Goal: Navigation & Orientation: Understand site structure

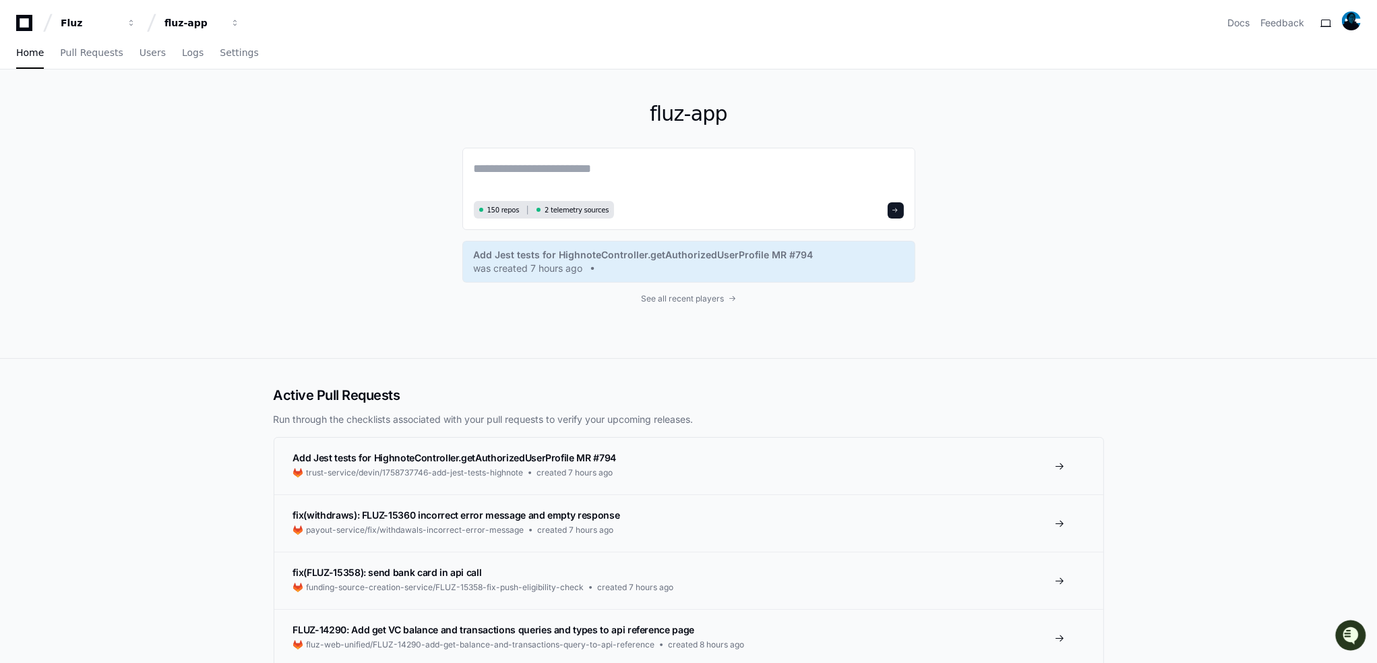
drag, startPoint x: 136, startPoint y: 258, endPoint x: 127, endPoint y: 148, distance: 110.3
click at [136, 258] on div "fluz-app 150 repos 2 telemetry sources Add Jest tests for HighnoteController.ge…" at bounding box center [688, 213] width 1377 height 289
click at [145, 49] on span "Users" at bounding box center [153, 53] width 26 height 8
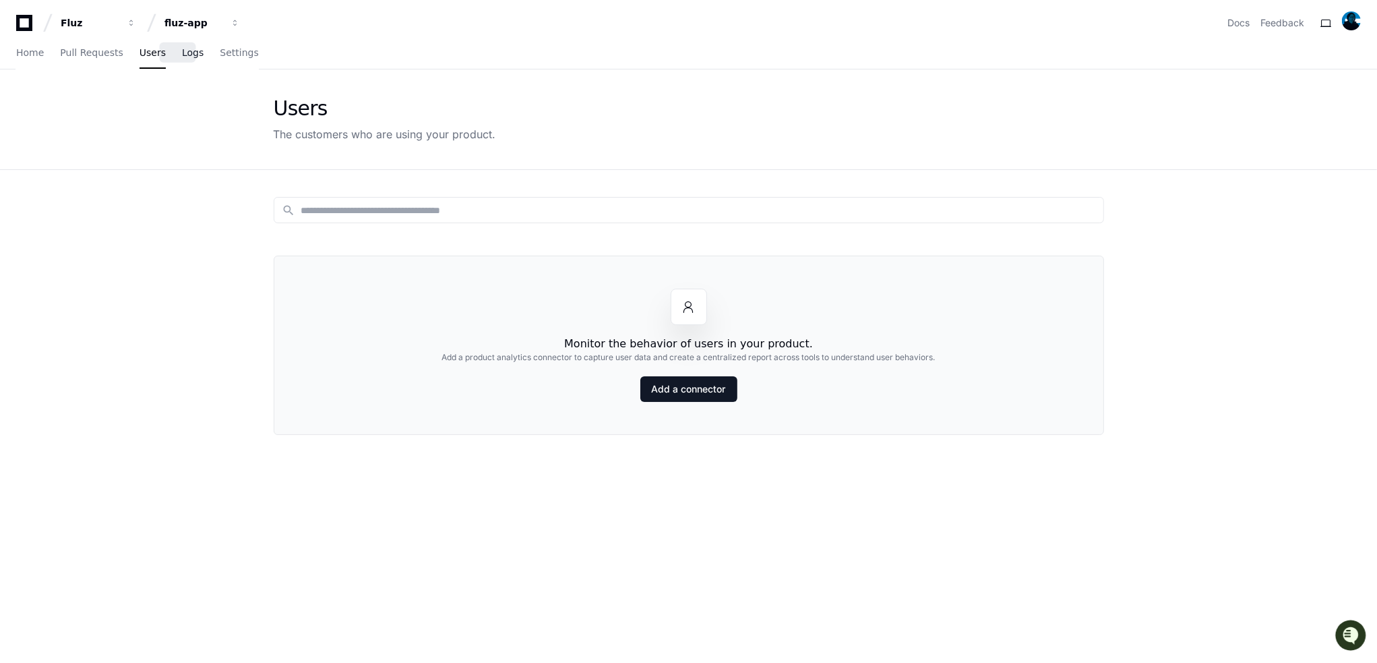
click at [182, 49] on span "Logs" at bounding box center [193, 53] width 22 height 8
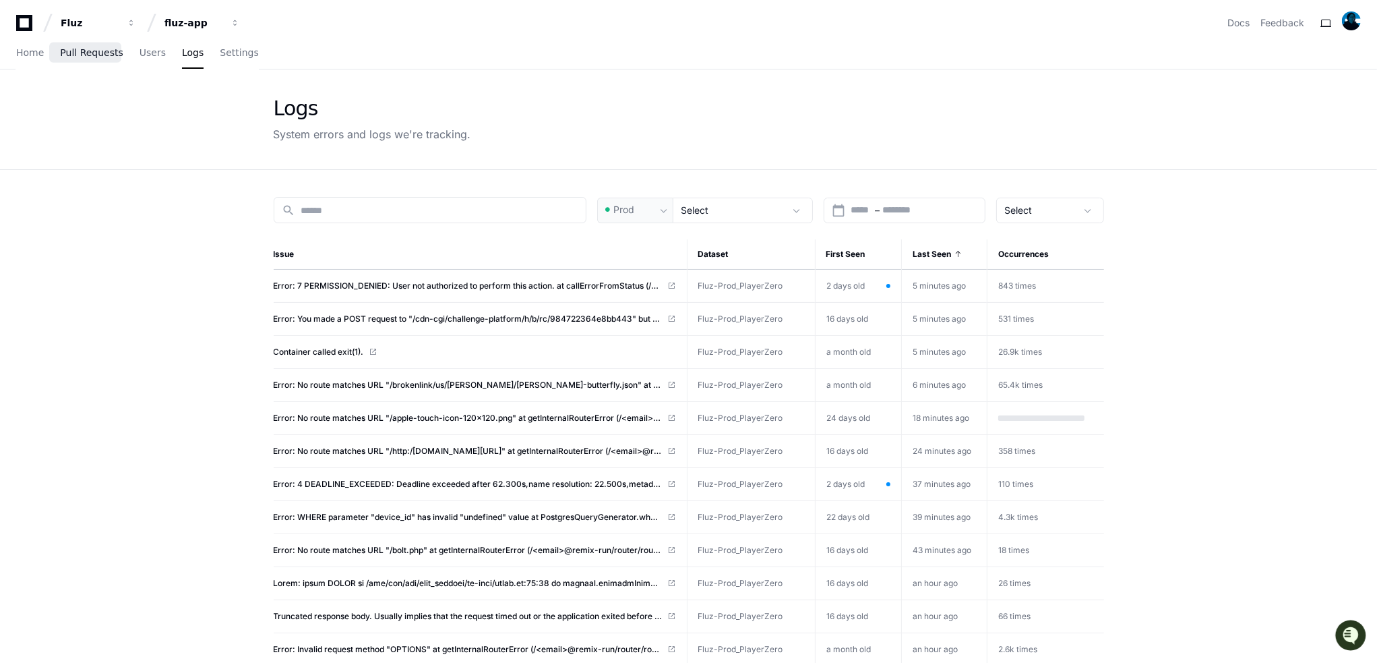
click at [102, 52] on span "Pull Requests" at bounding box center [91, 53] width 63 height 8
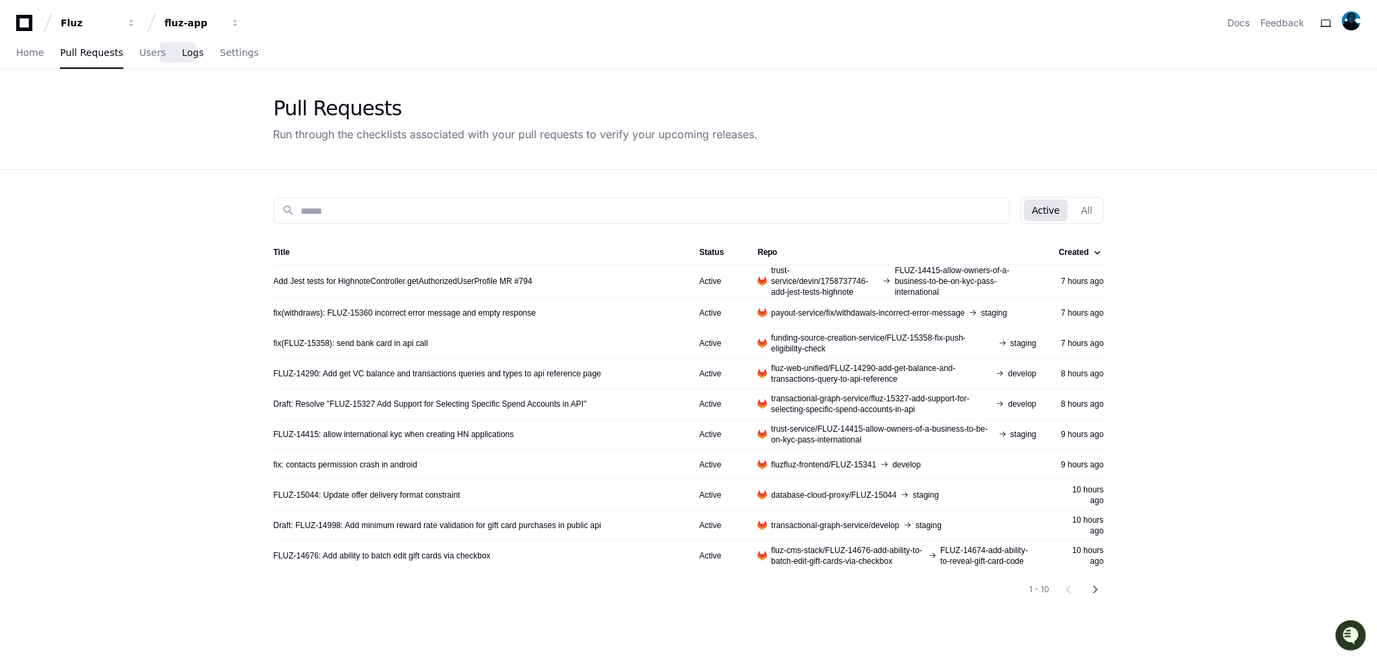
click at [182, 56] on span "Logs" at bounding box center [193, 53] width 22 height 8
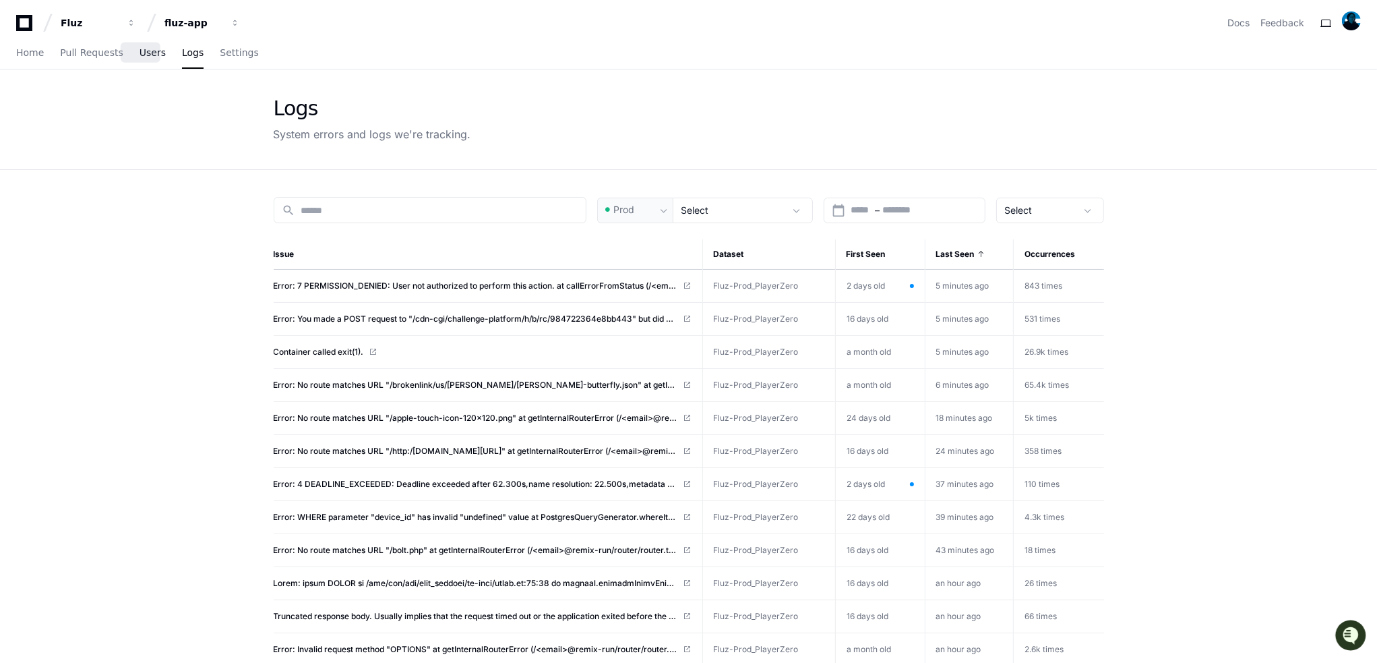
click at [140, 56] on span "Users" at bounding box center [153, 53] width 26 height 8
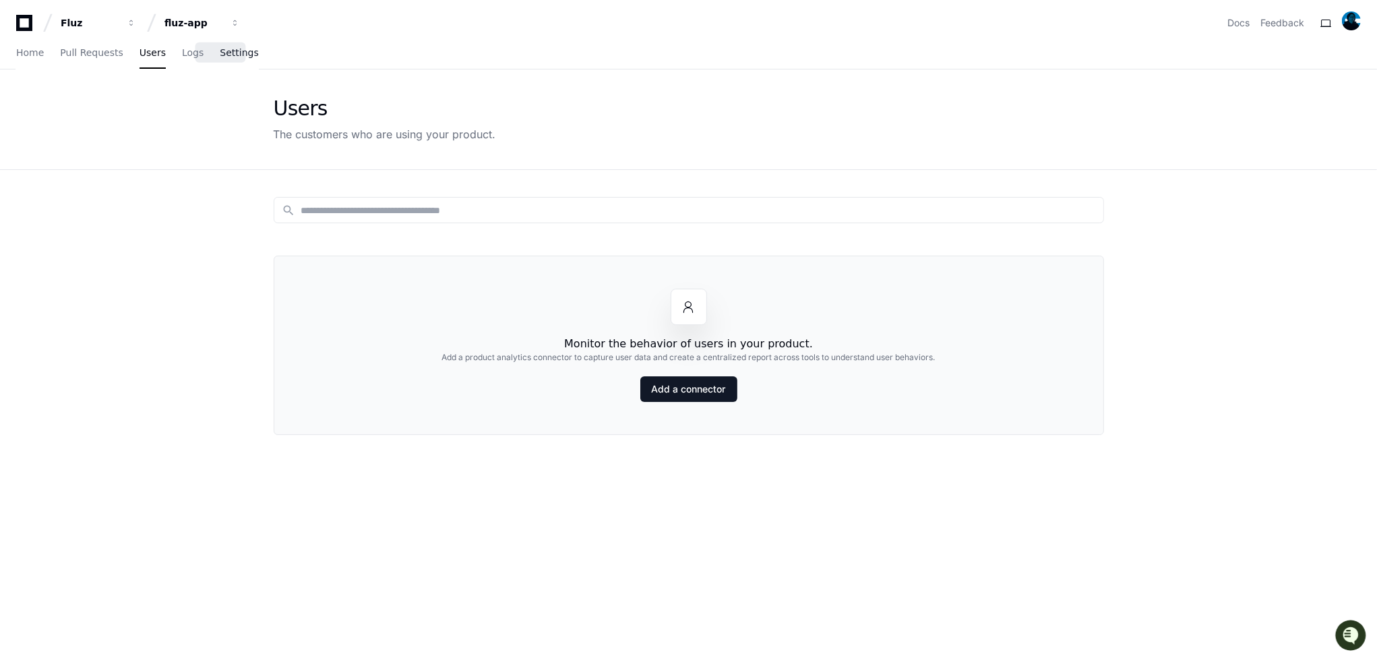
click at [227, 57] on span "Settings" at bounding box center [239, 53] width 38 height 8
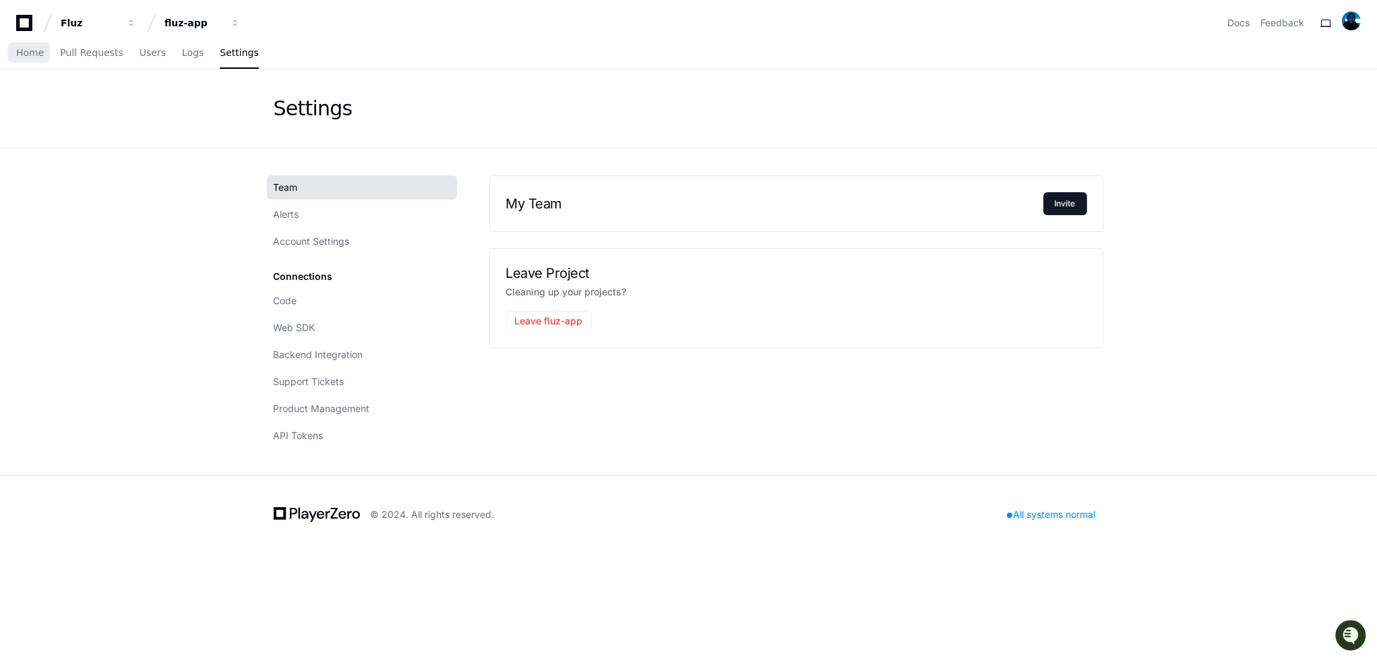
click at [7, 51] on div "Home Pull Requests Users Logs Settings" at bounding box center [688, 54] width 1377 height 32
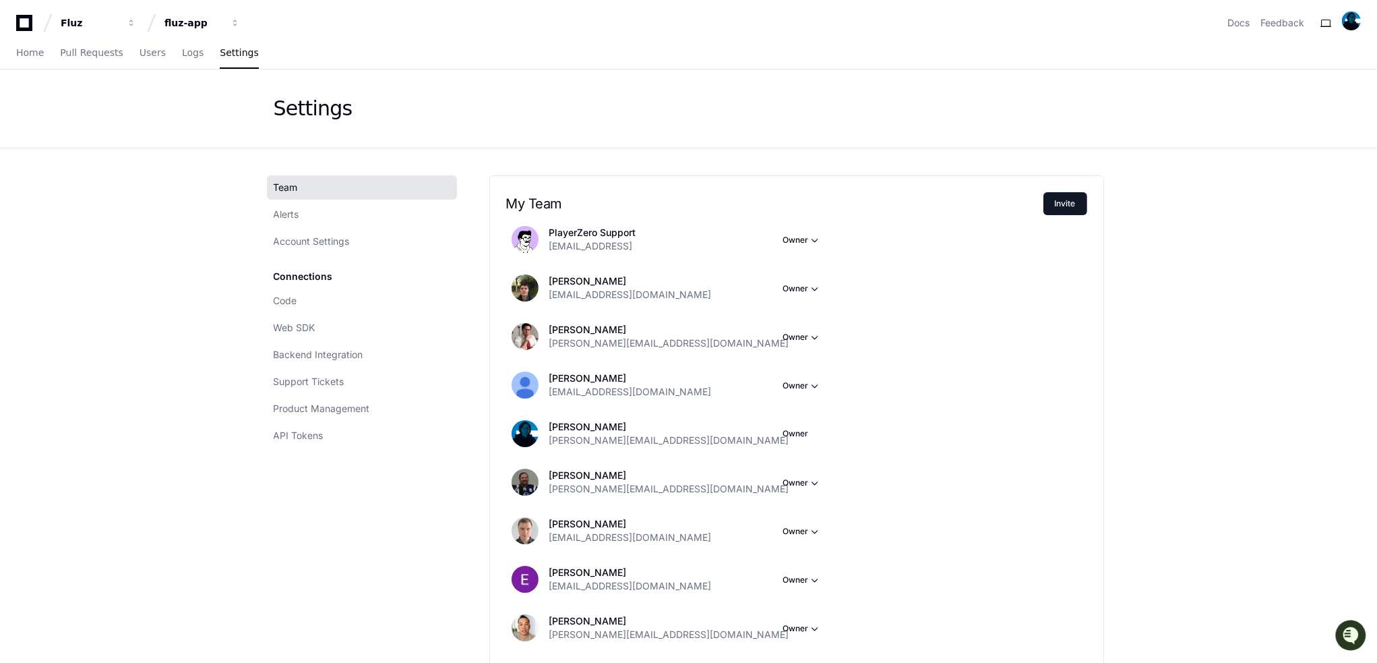
click at [7, 51] on div "Home Pull Requests Users Logs Settings" at bounding box center [688, 54] width 1377 height 32
click at [40, 49] on span "Home" at bounding box center [30, 53] width 28 height 8
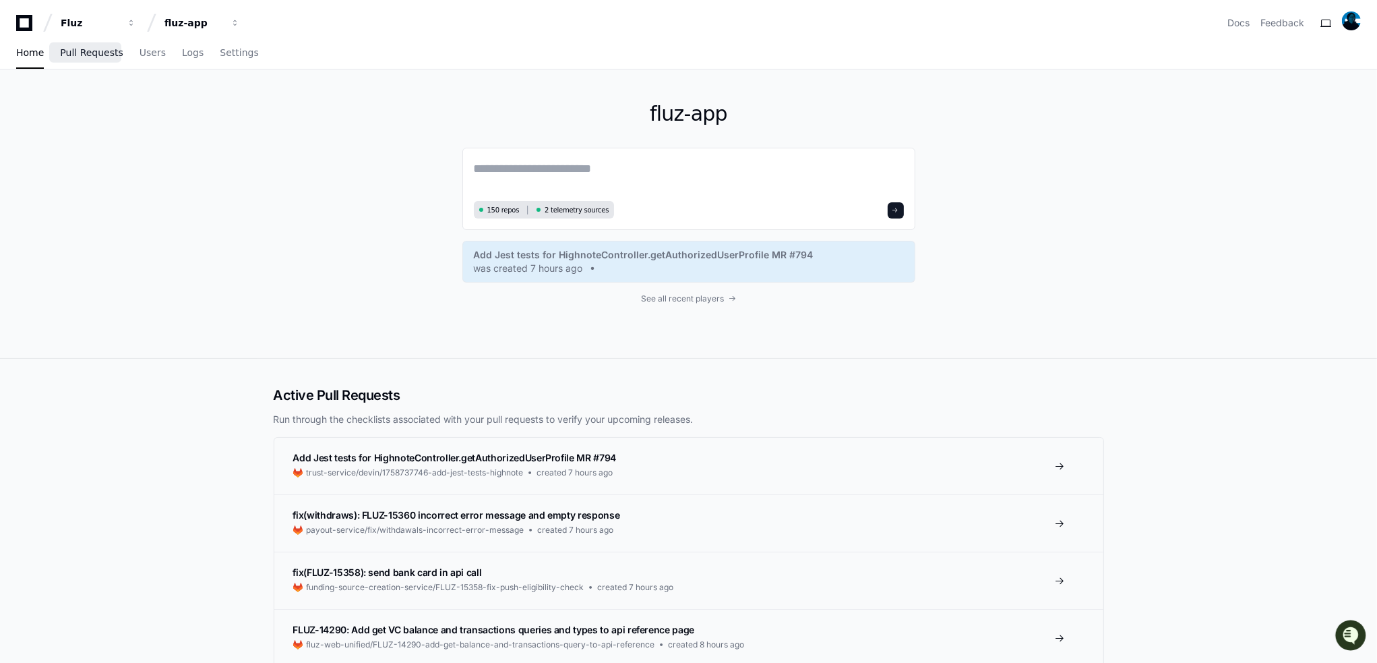
click at [87, 53] on span "Pull Requests" at bounding box center [91, 53] width 63 height 8
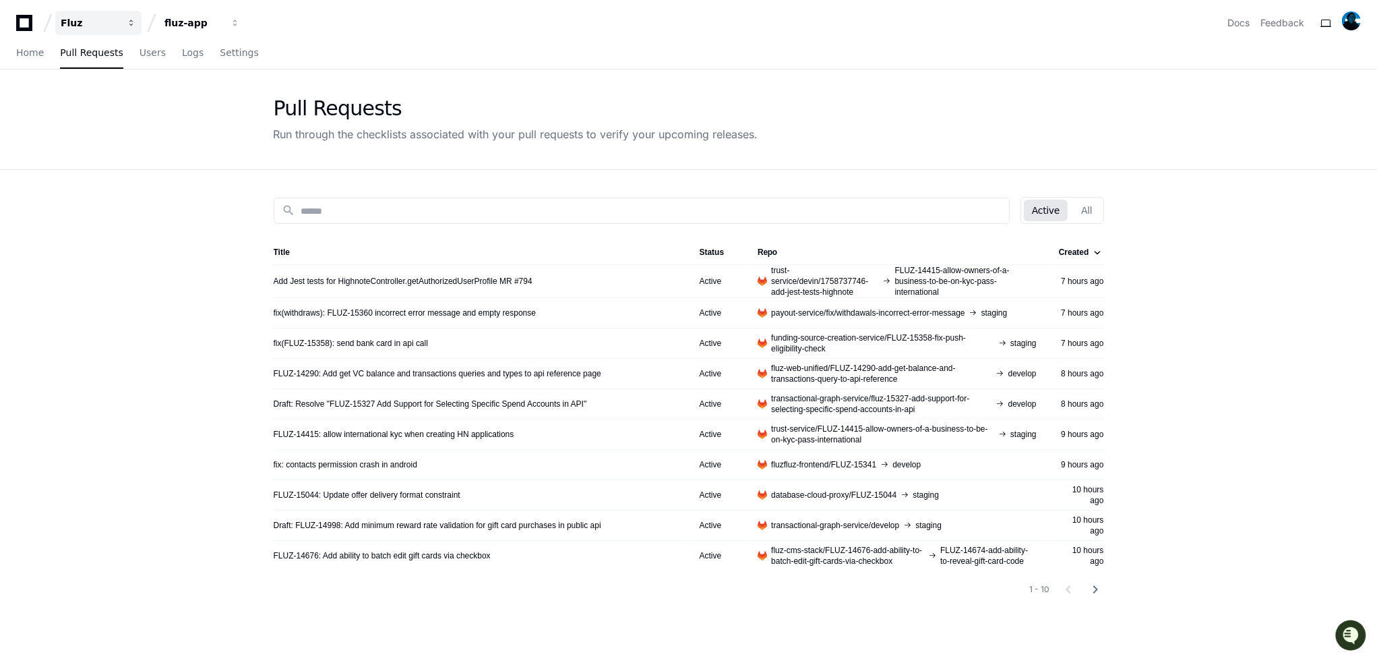
click at [80, 22] on div "Fluz" at bounding box center [90, 22] width 58 height 13
click at [102, 94] on span "Fluz" at bounding box center [110, 98] width 21 height 16
